Goal: Navigation & Orientation: Find specific page/section

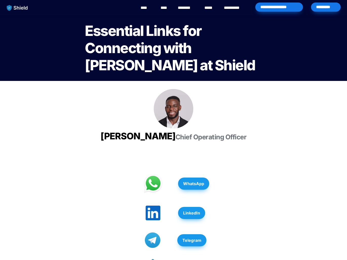
click at [25, 8] on img "main navigation" at bounding box center [17, 8] width 26 height 11
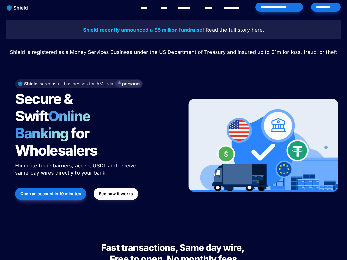
click at [190, 9] on link "********" at bounding box center [187, 8] width 18 height 6
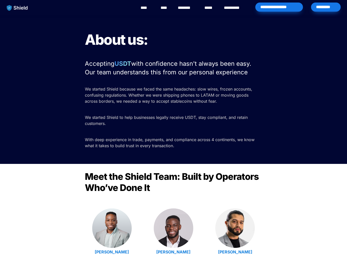
click at [147, 7] on link "****" at bounding box center [146, 8] width 11 height 6
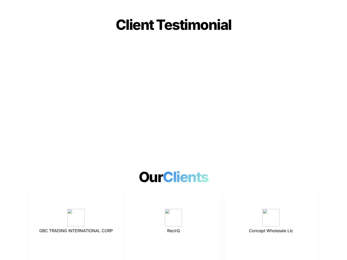
scroll to position [1172, 0]
